Goal: Transaction & Acquisition: Obtain resource

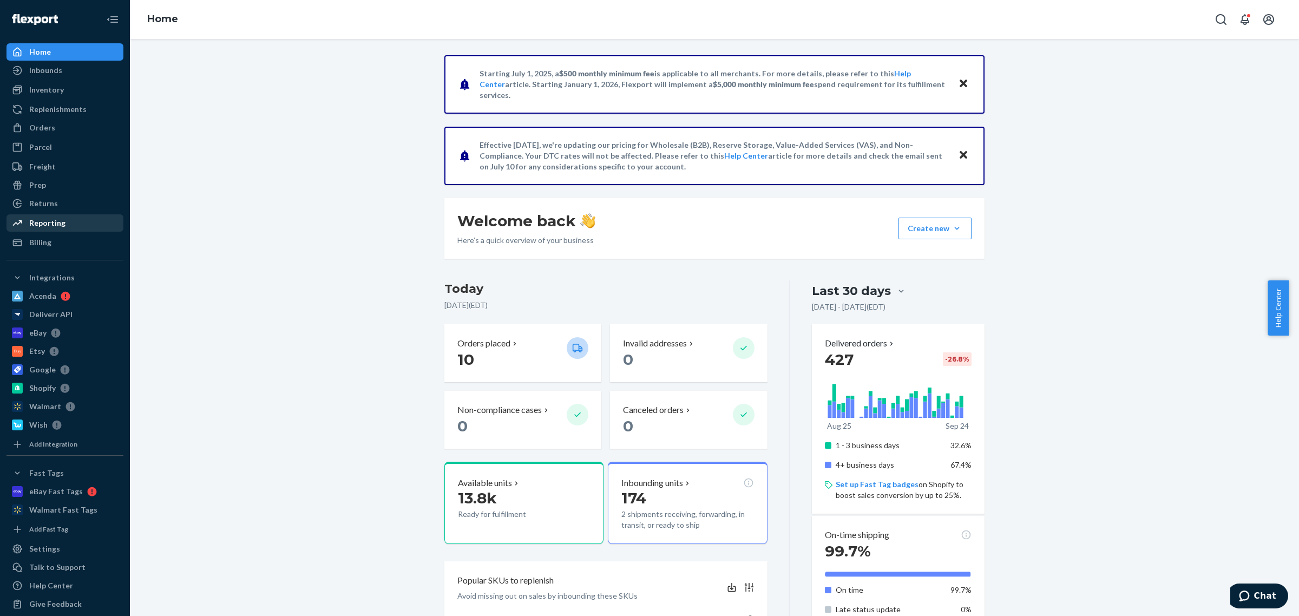
click at [75, 225] on div "Reporting" at bounding box center [65, 222] width 115 height 15
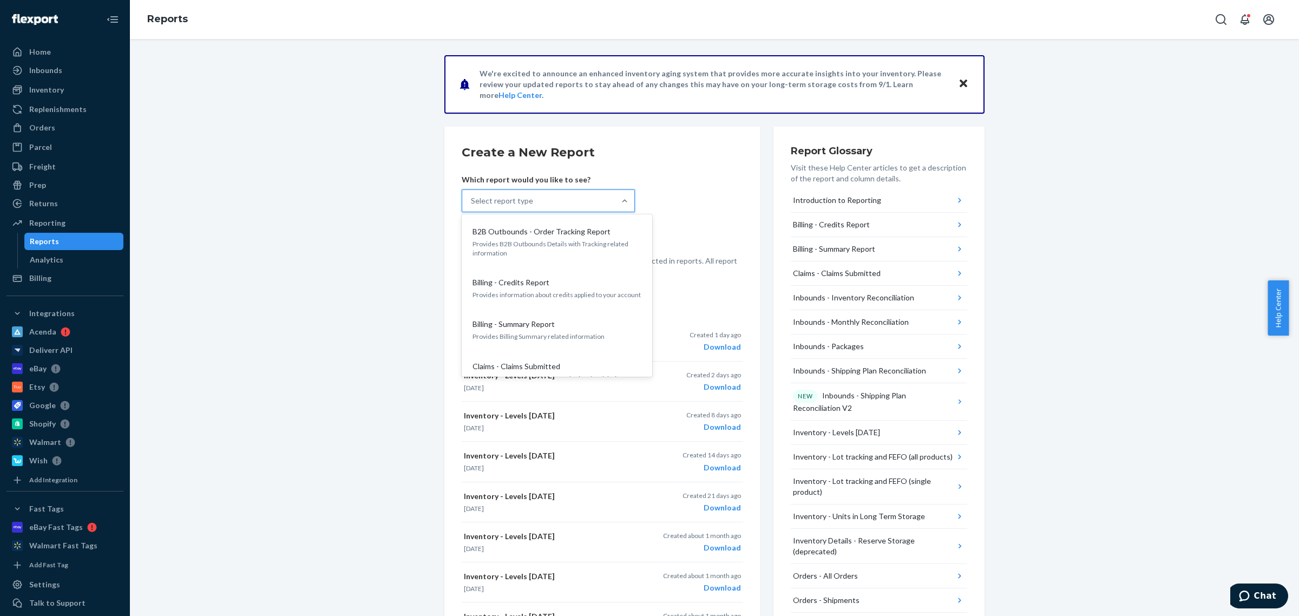
drag, startPoint x: 533, startPoint y: 193, endPoint x: 535, endPoint y: 199, distance: 5.7
click at [534, 194] on div "Select report type" at bounding box center [538, 201] width 153 height 22
click at [472, 195] on input "option B2B Outbounds - Order Tracking Report focused, 1 of 30. 30 results avail…" at bounding box center [471, 200] width 1 height 11
click at [964, 334] on div "Report Glossary Visit these Help Center articles to get a description of the re…" at bounding box center [879, 541] width 211 height 828
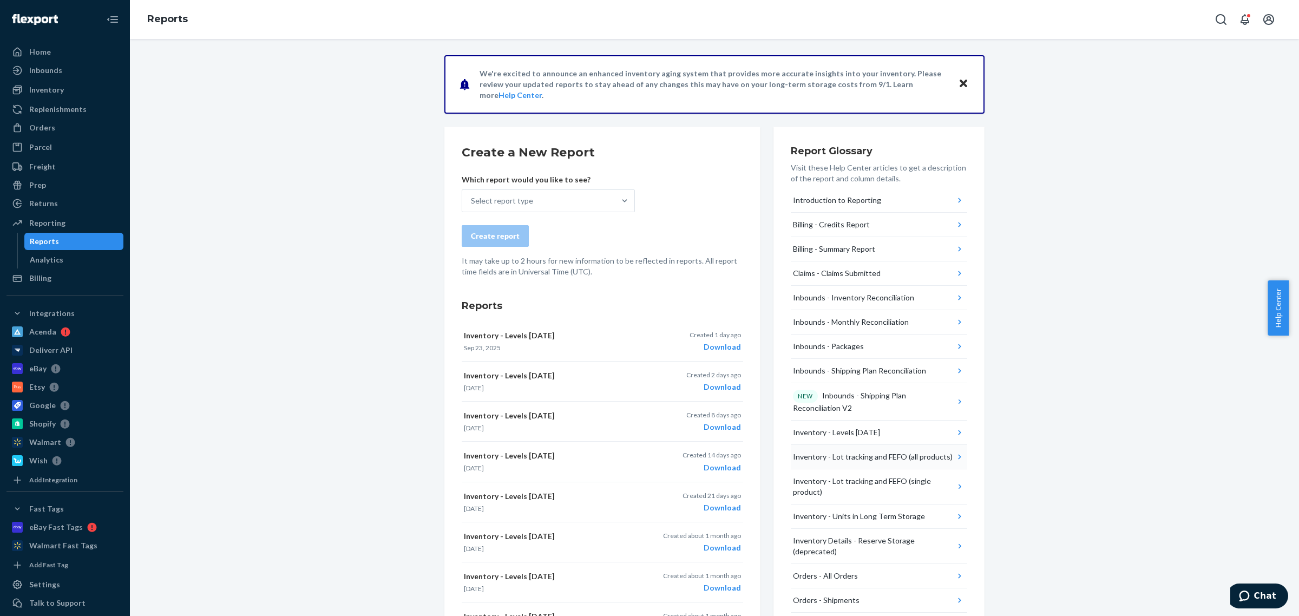
scroll to position [309, 0]
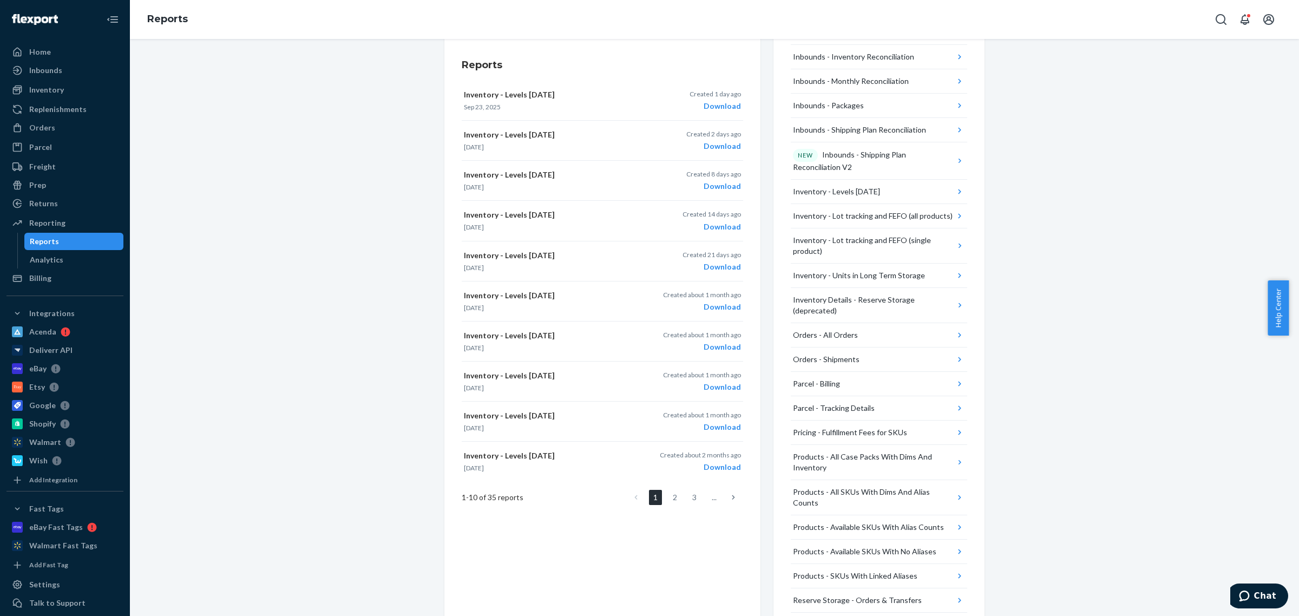
click at [1074, 217] on div "We're excited to announce an enhanced inventory aging system that provides more…" at bounding box center [714, 263] width 1153 height 899
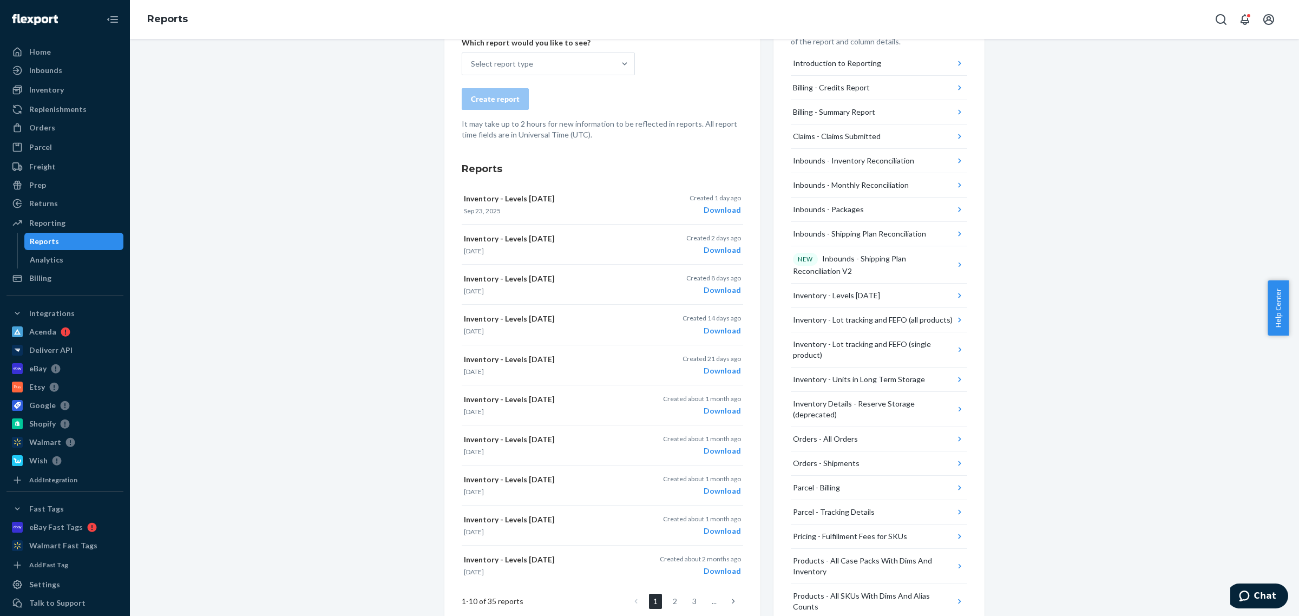
scroll to position [38, 0]
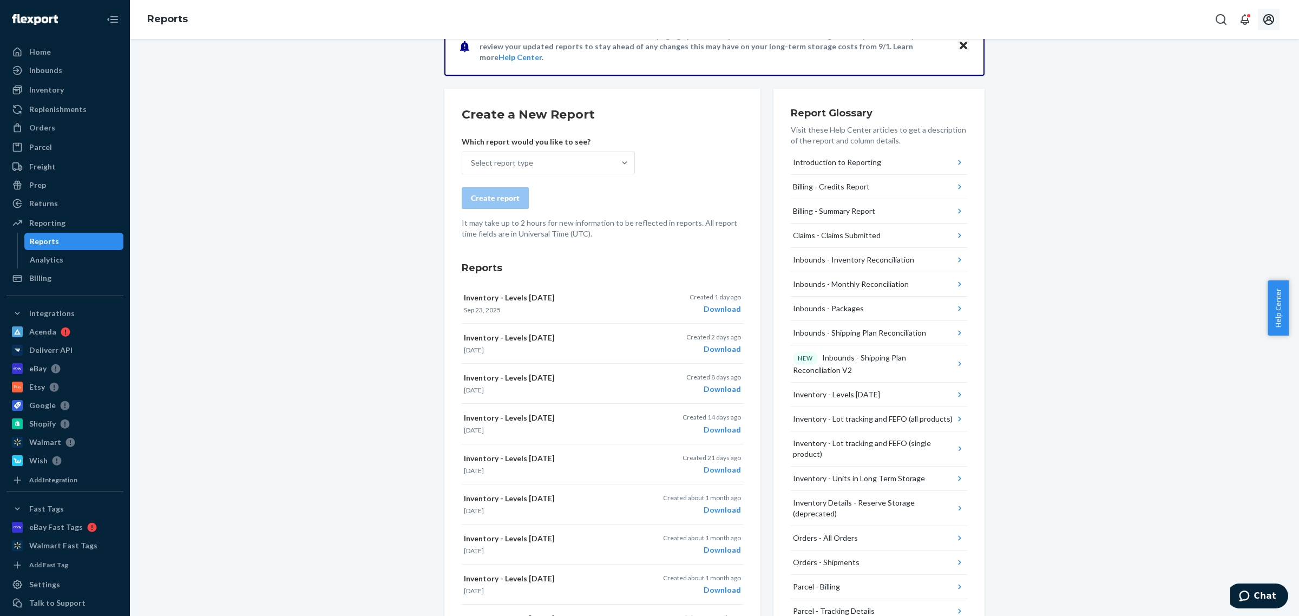
drag, startPoint x: 1278, startPoint y: 15, endPoint x: 1270, endPoint y: 30, distance: 17.0
click at [1278, 16] on button "Open account menu" at bounding box center [1269, 20] width 22 height 22
drag, startPoint x: 1168, startPoint y: 304, endPoint x: 1156, endPoint y: 299, distance: 12.9
click at [1168, 304] on div "We're excited to announce an enhanced inventory aging system that provides more…" at bounding box center [714, 466] width 1153 height 899
click at [850, 396] on div "Inventory - Levels Today" at bounding box center [836, 394] width 87 height 11
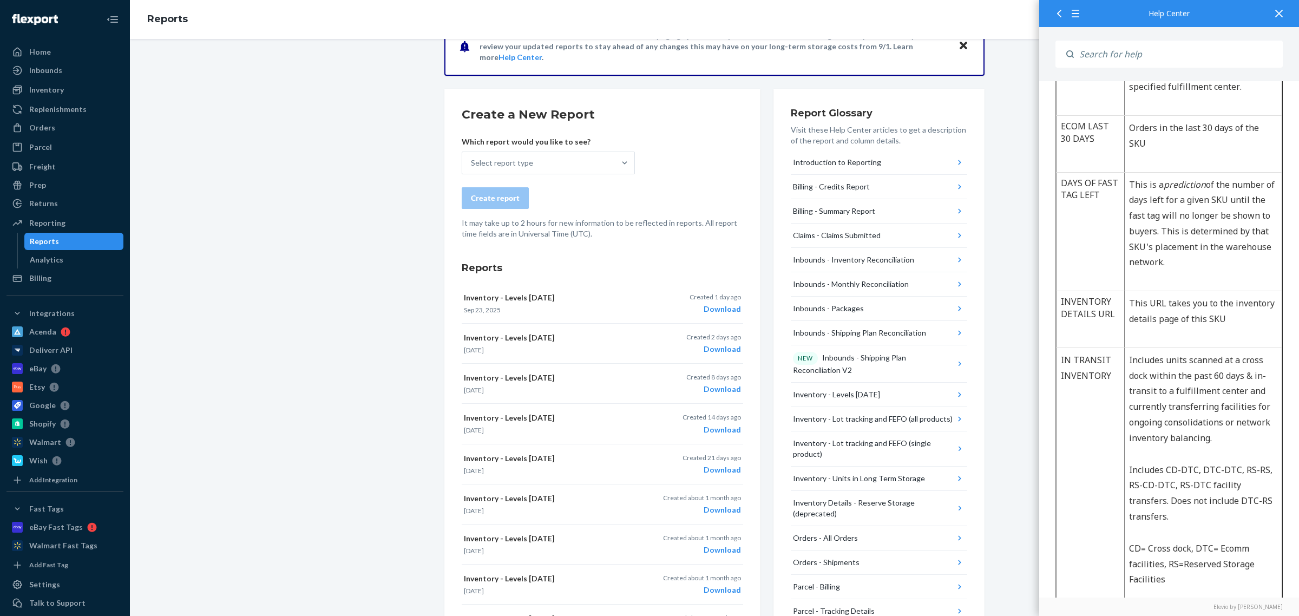
scroll to position [369, 0]
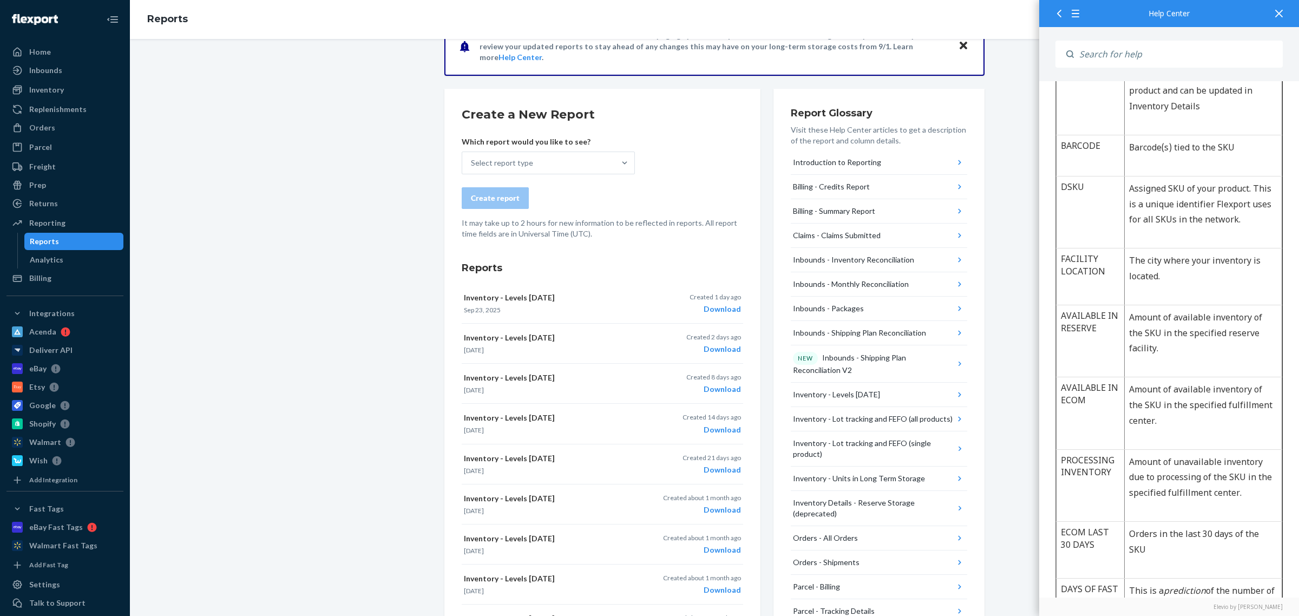
click at [976, 157] on div "Report Glossary Visit these Help Center articles to get a description of the re…" at bounding box center [879, 503] width 211 height 828
click at [621, 228] on p "It may take up to 2 hours for new information to be reflected in reports. All r…" at bounding box center [603, 229] width 282 height 22
click at [705, 309] on div "Download" at bounding box center [715, 309] width 51 height 11
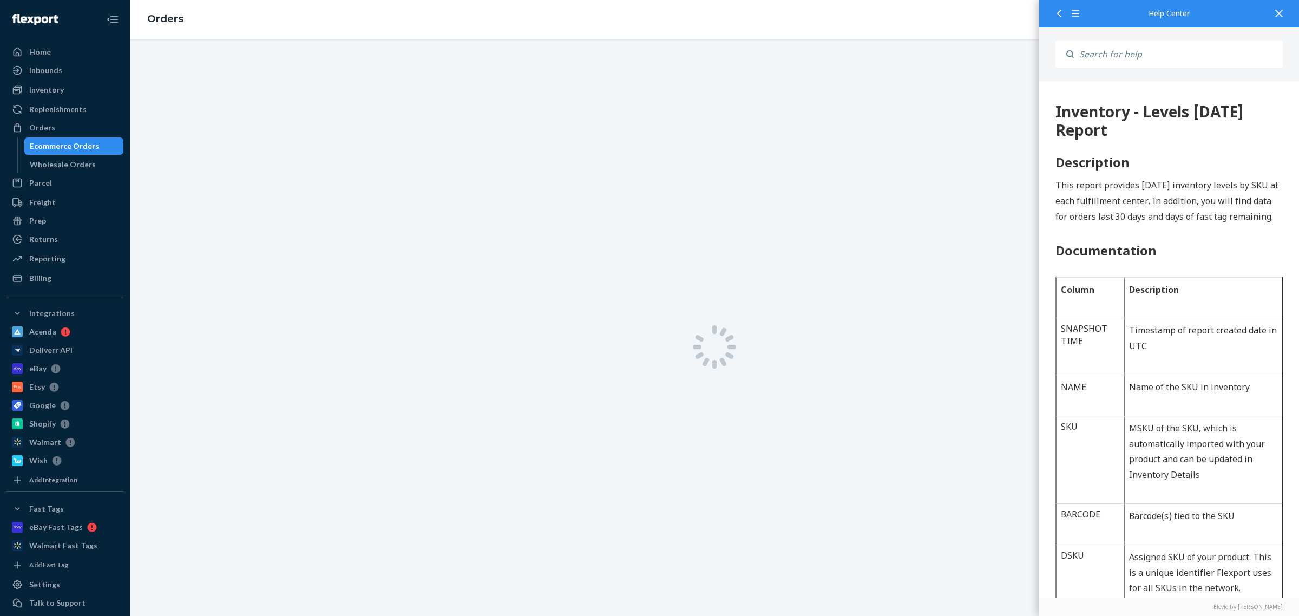
click at [1276, 12] on icon at bounding box center [1280, 14] width 8 height 8
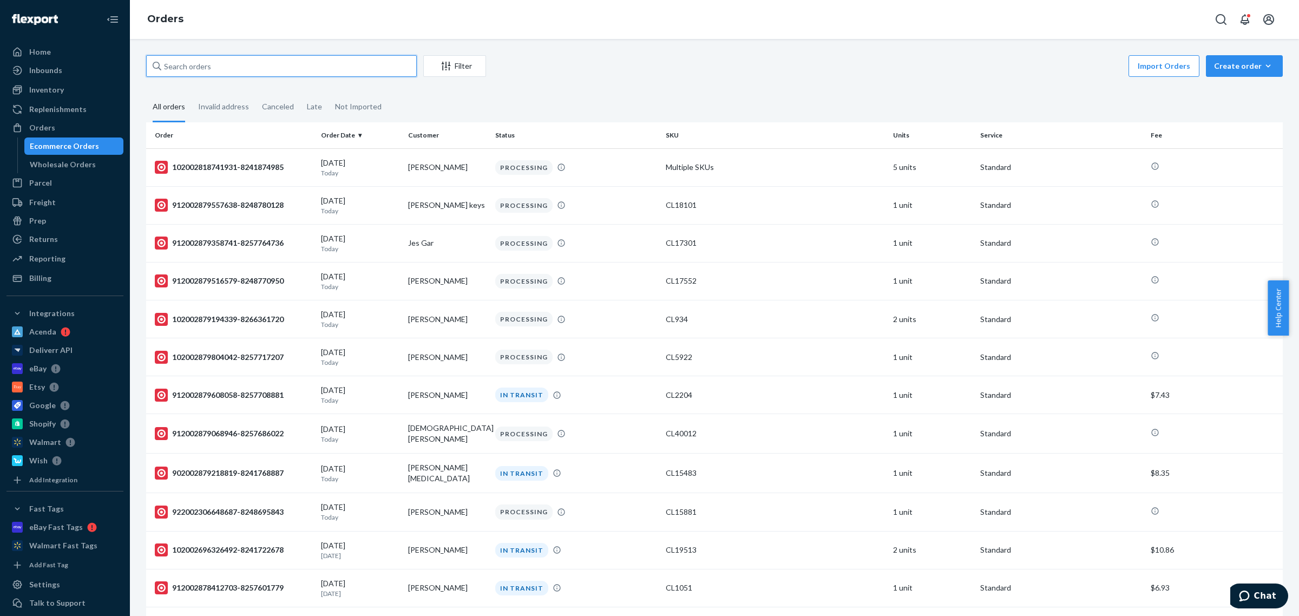
click at [305, 73] on input "text" at bounding box center [281, 66] width 271 height 22
paste input "912002855128248-8232084312"
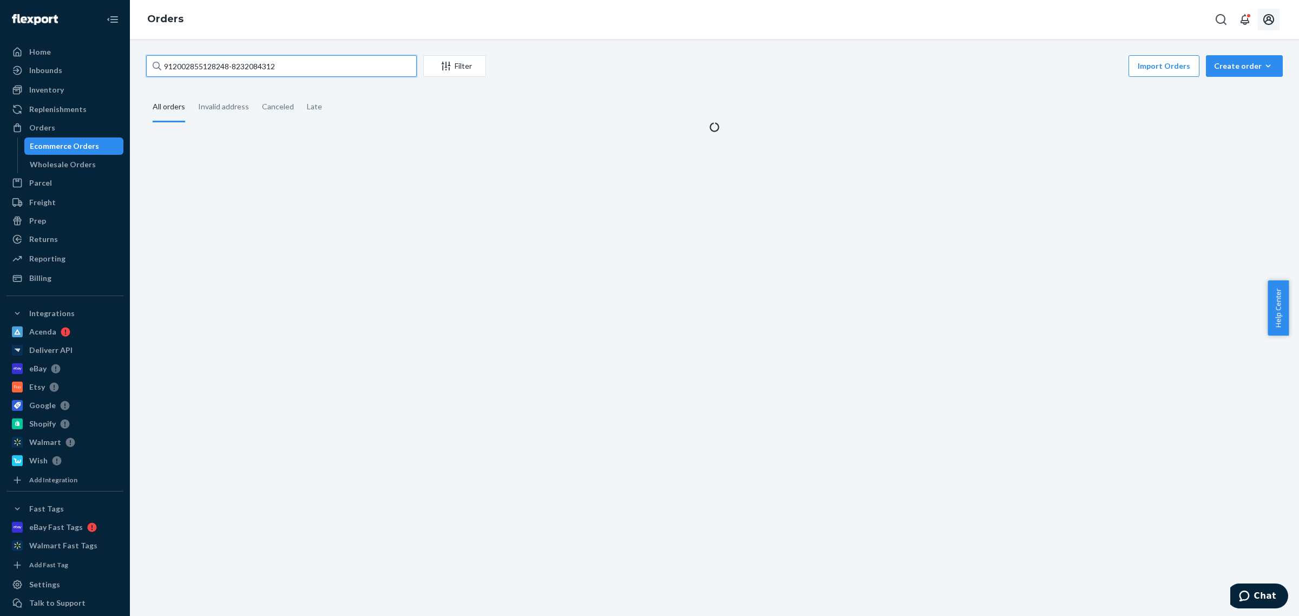
type input "912002855128248-8232084312"
click at [1263, 22] on icon "Open account menu" at bounding box center [1269, 19] width 13 height 13
click at [1203, 106] on div "Log out" at bounding box center [1243, 116] width 81 height 20
